Goal: Task Accomplishment & Management: Manage account settings

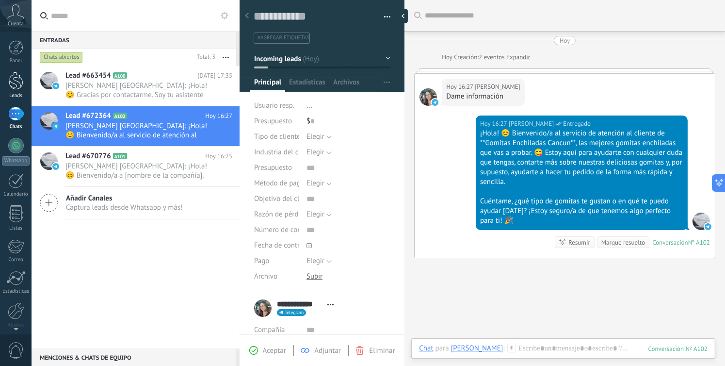
click at [16, 88] on div at bounding box center [16, 81] width 15 height 18
